Goal: Task Accomplishment & Management: Manage account settings

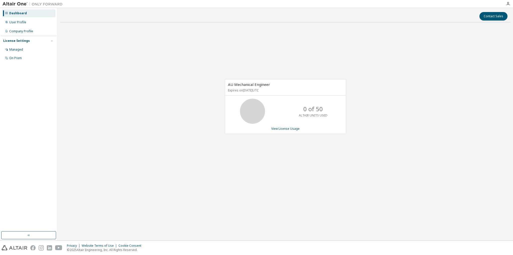
drag, startPoint x: 262, startPoint y: 91, endPoint x: 279, endPoint y: 90, distance: 17.3
click at [279, 90] on p "Expires on [DATE] UTC" at bounding box center [285, 90] width 114 height 4
drag, startPoint x: 230, startPoint y: 88, endPoint x: 285, endPoint y: 90, distance: 54.6
click at [285, 90] on p "Expires on [DATE] UTC" at bounding box center [285, 90] width 114 height 4
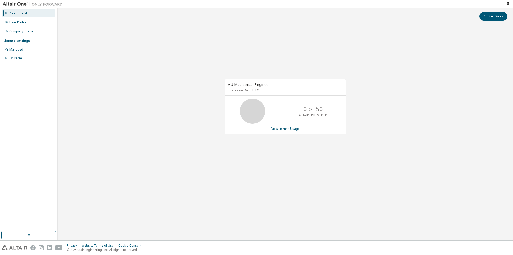
click at [285, 90] on p "Expires on [DATE] UTC" at bounding box center [285, 90] width 114 height 4
click at [294, 130] on div "AU Mechanical Engineer Expires on [DATE] UTC 21 of 50 ALTAIR UNITS USED View Li…" at bounding box center [285, 106] width 121 height 55
click at [293, 128] on link "View License Usage" at bounding box center [285, 128] width 28 height 4
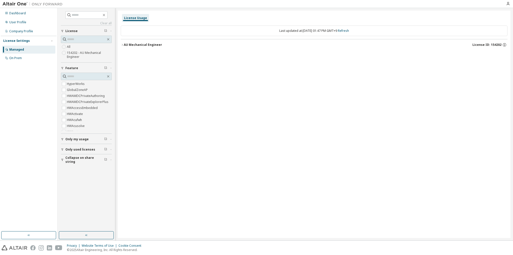
click at [14, 50] on div "Managed" at bounding box center [16, 50] width 15 height 4
click at [21, 15] on div "Dashboard" at bounding box center [17, 13] width 17 height 4
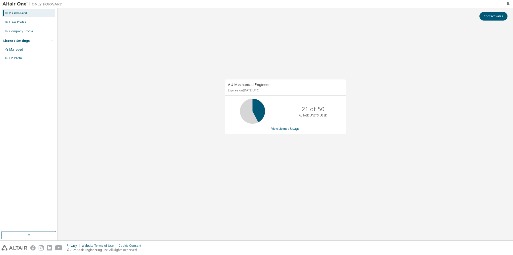
click at [267, 91] on p "Expires on [DATE] UTC" at bounding box center [285, 90] width 114 height 4
drag, startPoint x: 266, startPoint y: 91, endPoint x: 275, endPoint y: 91, distance: 9.5
click at [275, 91] on p "Expires on September 16, 2026 UTC" at bounding box center [285, 90] width 114 height 4
click at [252, 91] on p "Expires on September 16, 2026 UTC" at bounding box center [285, 90] width 114 height 4
click at [90, 111] on div "AU Mechanical Engineer Expires on September 16, 2026 UTC 0 of 50 ALTAIR UNITS U…" at bounding box center [285, 109] width 450 height 166
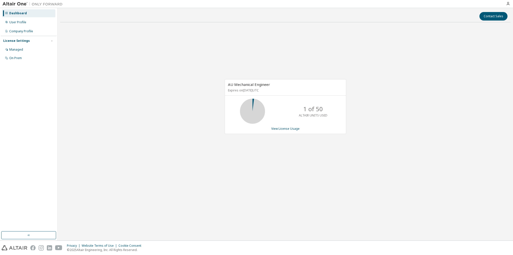
drag, startPoint x: 229, startPoint y: 83, endPoint x: 286, endPoint y: 93, distance: 57.2
click at [286, 93] on div "AU Mechanical Engineer Expires on [DATE] UTC" at bounding box center [285, 87] width 121 height 16
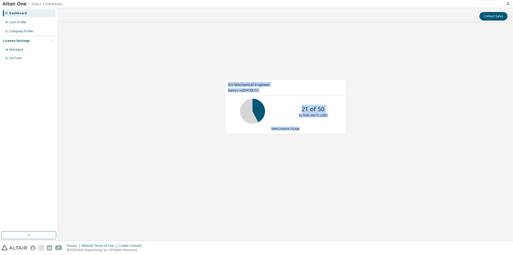
drag, startPoint x: 321, startPoint y: 126, endPoint x: 223, endPoint y: 82, distance: 107.5
click at [223, 82] on div "AU Mechanical Engineer Expires on [DATE] UTC 21 of 50 ALTAIR UNITS USED View Li…" at bounding box center [283, 109] width 126 height 60
drag, startPoint x: 223, startPoint y: 82, endPoint x: 316, endPoint y: 128, distance: 103.3
click at [320, 127] on div "AU Mechanical Engineer Expires on [DATE] UTC 21 of 50 ALTAIR UNITS USED View Li…" at bounding box center [283, 109] width 126 height 60
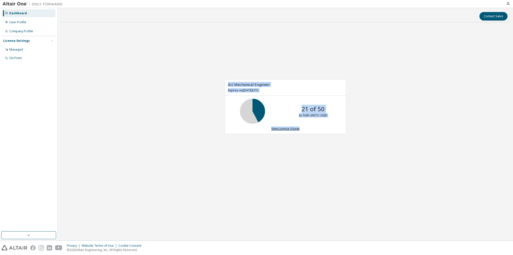
click at [289, 126] on link "View License Usage" at bounding box center [285, 128] width 28 height 4
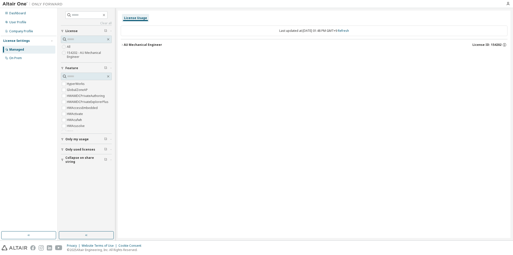
click at [21, 41] on div "License Settings" at bounding box center [16, 41] width 27 height 4
click at [19, 50] on div "Managed" at bounding box center [16, 50] width 15 height 4
click at [245, 92] on div "License Usage Last updated at: [DATE] 01:48 PM GMT+9 Refresh AU Mechanical Engi…" at bounding box center [314, 124] width 393 height 227
click at [136, 68] on div "License Usage Last updated at: [DATE] 01:48 PM GMT+9 Refresh AU Mechanical Engi…" at bounding box center [314, 124] width 393 height 227
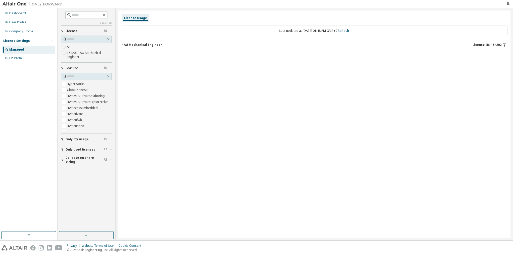
click at [14, 40] on div "License Settings" at bounding box center [16, 41] width 27 height 4
click at [14, 41] on div "License Settings" at bounding box center [16, 41] width 27 height 4
click at [14, 51] on div "Managed" at bounding box center [16, 50] width 15 height 4
click at [124, 45] on div "AU Mechanical Engineer" at bounding box center [143, 45] width 38 height 4
click at [123, 44] on icon "button" at bounding box center [122, 44] width 3 height 3
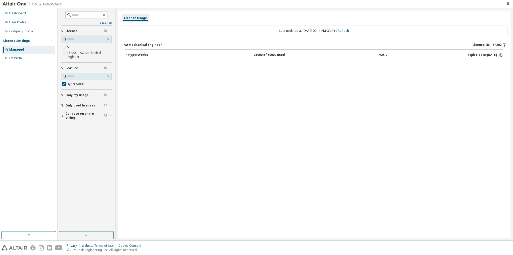
click at [126, 54] on icon "button" at bounding box center [126, 55] width 3 height 3
